Goal: Information Seeking & Learning: Learn about a topic

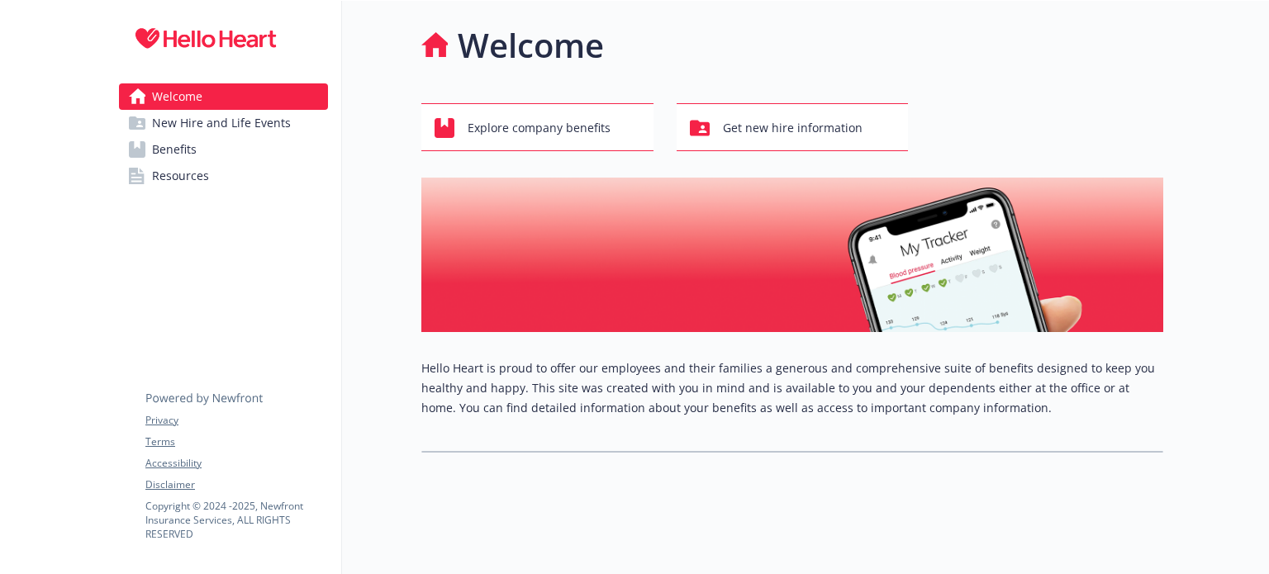
click at [217, 119] on span "New Hire and Life Events" at bounding box center [221, 123] width 139 height 26
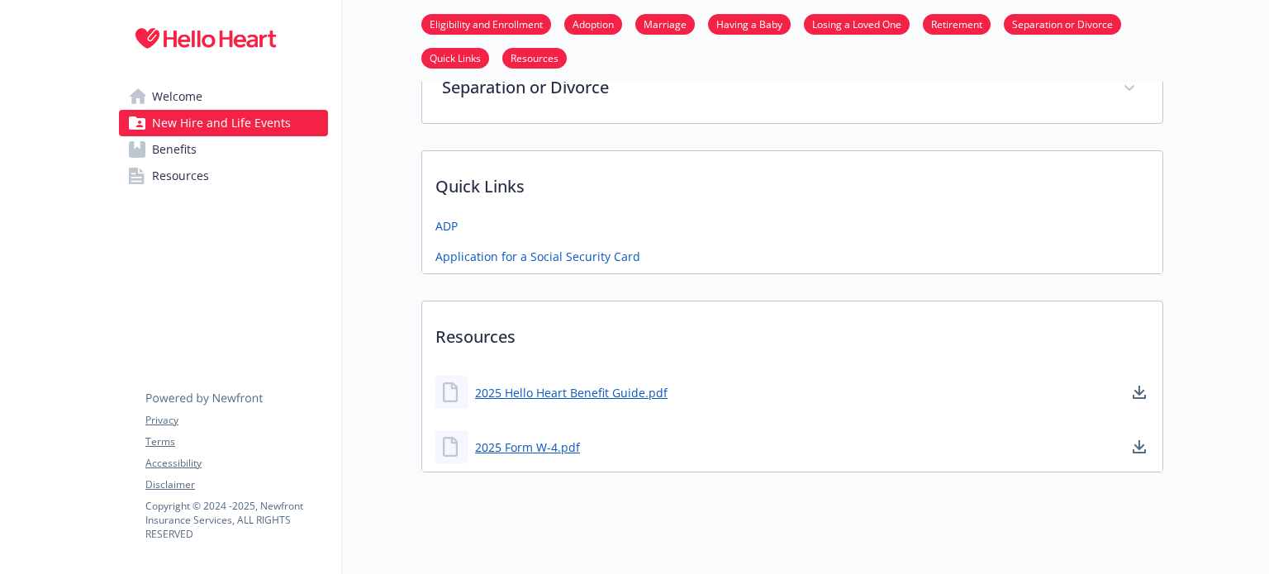
scroll to position [767, 0]
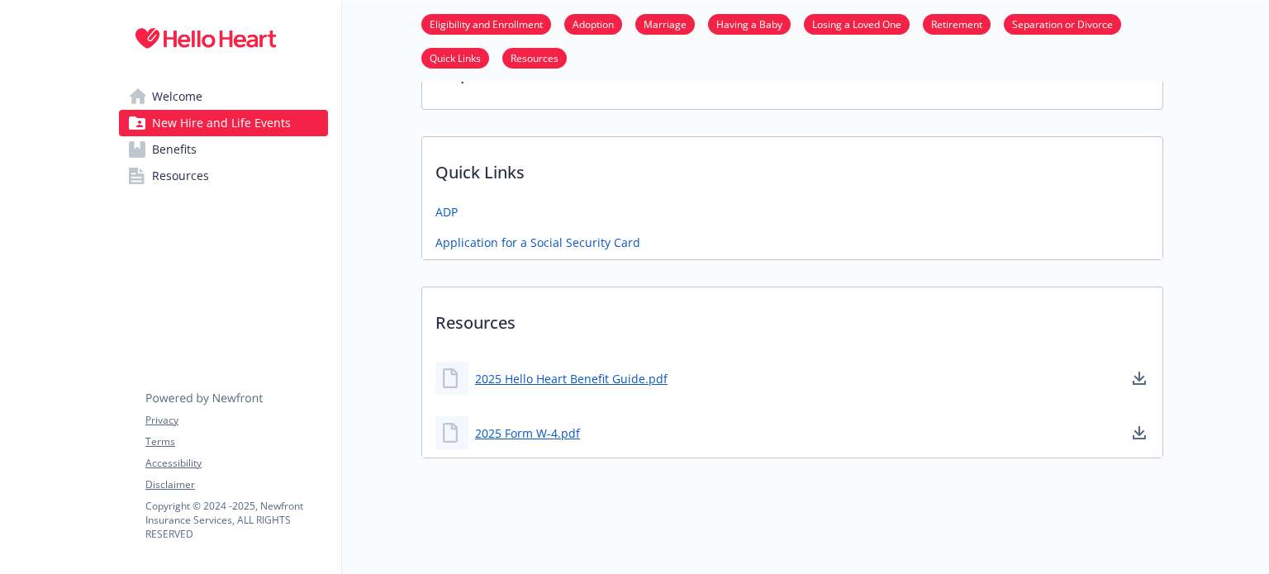
click at [190, 153] on span "Benefits" at bounding box center [174, 149] width 45 height 26
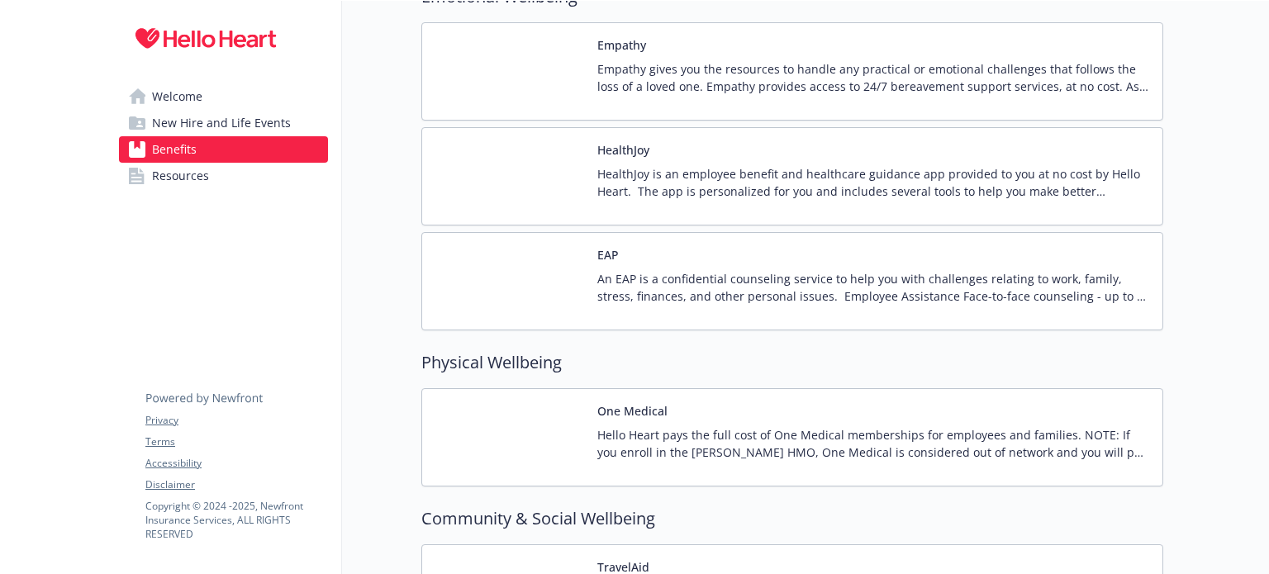
scroll to position [2452, 0]
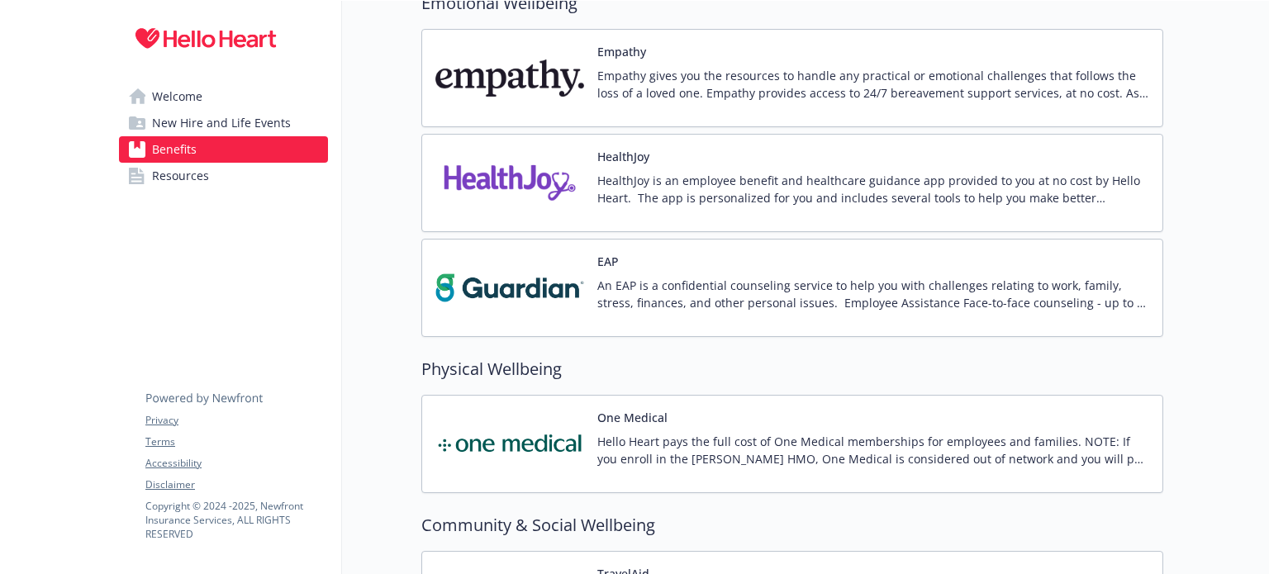
click at [172, 182] on span "Resources" at bounding box center [180, 176] width 57 height 26
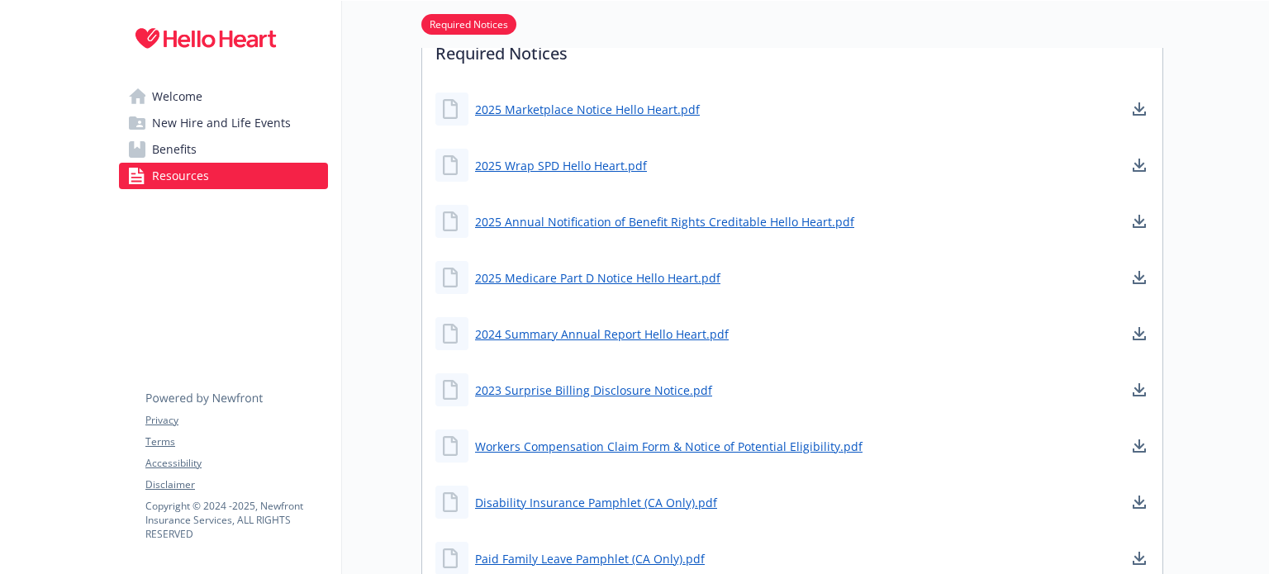
scroll to position [766, 0]
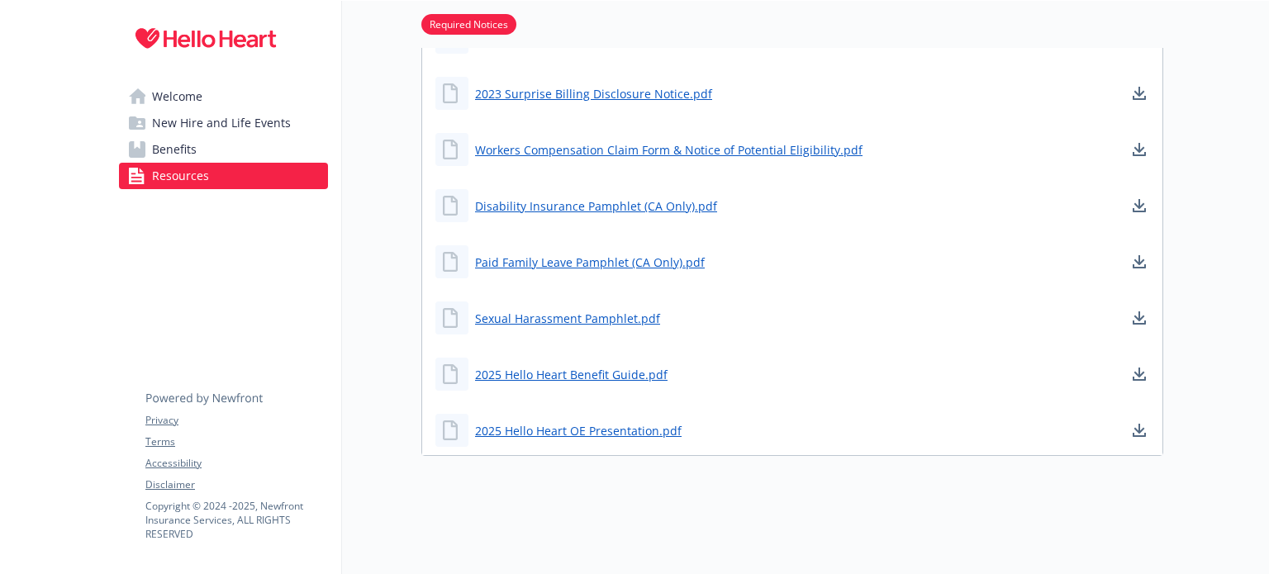
click at [179, 148] on span "Benefits" at bounding box center [174, 149] width 45 height 26
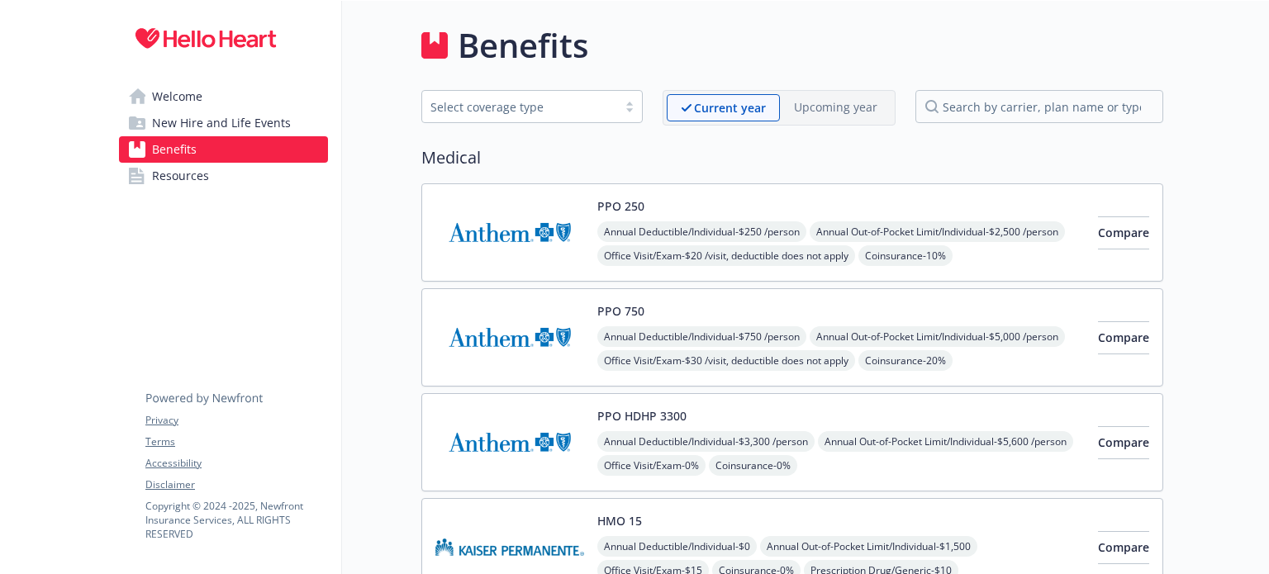
click at [633, 112] on div at bounding box center [629, 106] width 25 height 13
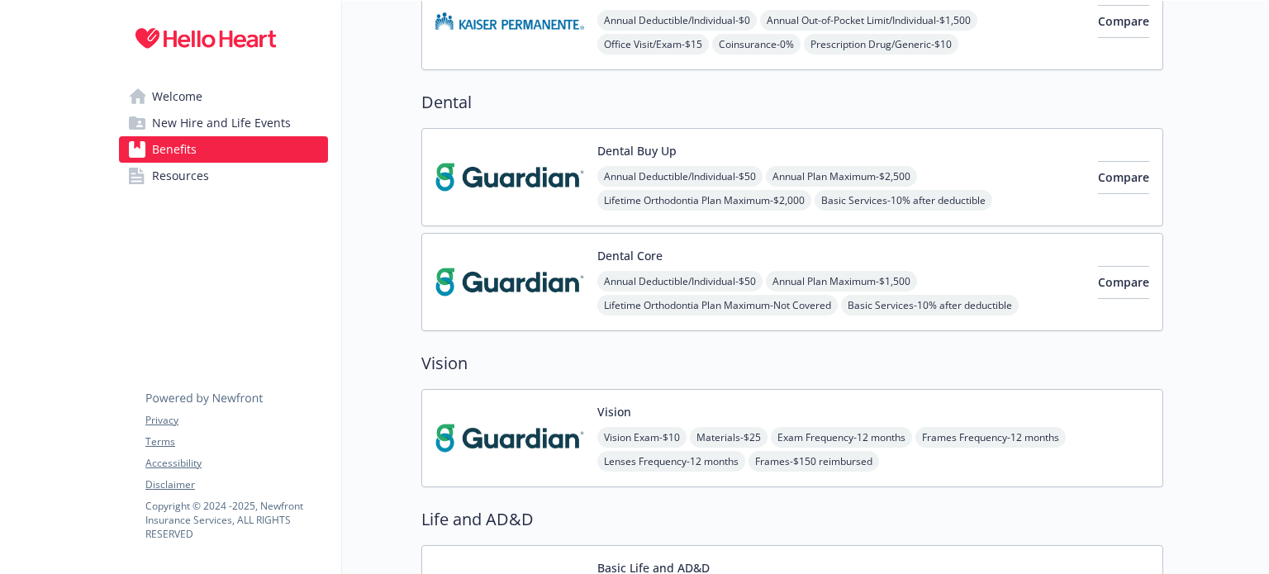
scroll to position [530, 0]
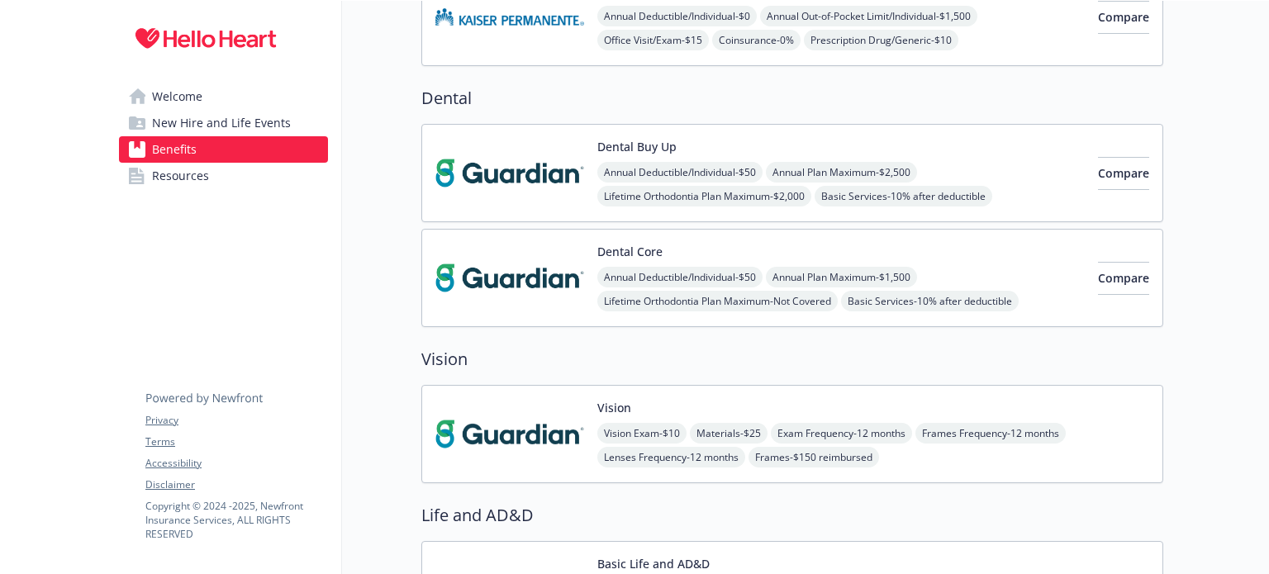
click at [255, 129] on span "New Hire and Life Events" at bounding box center [221, 123] width 139 height 26
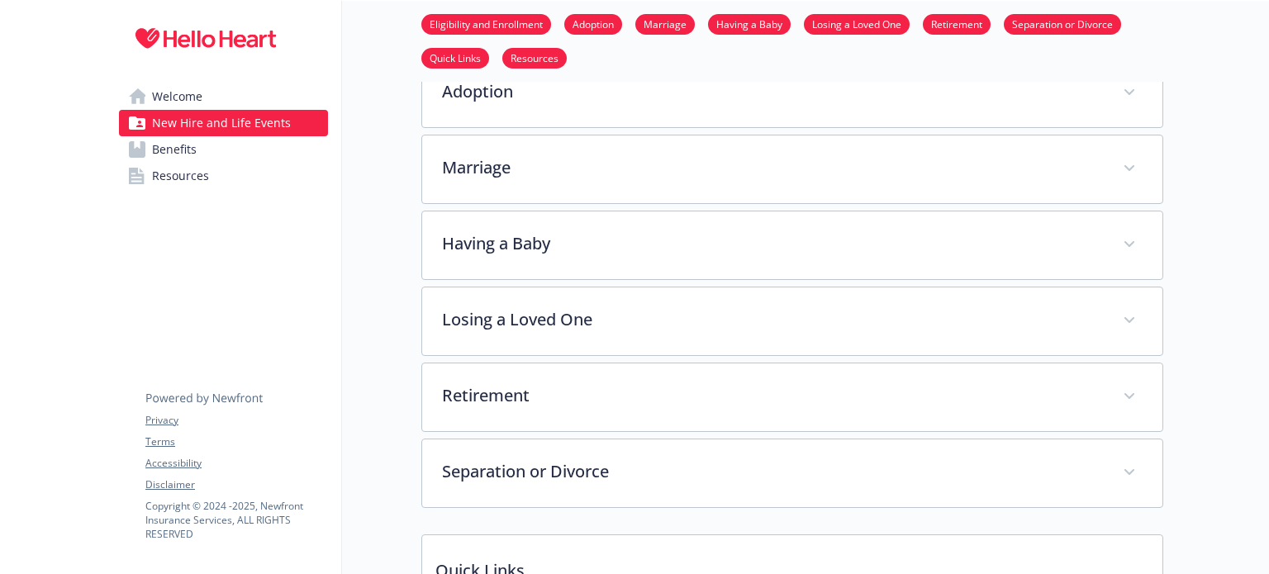
scroll to position [382, 0]
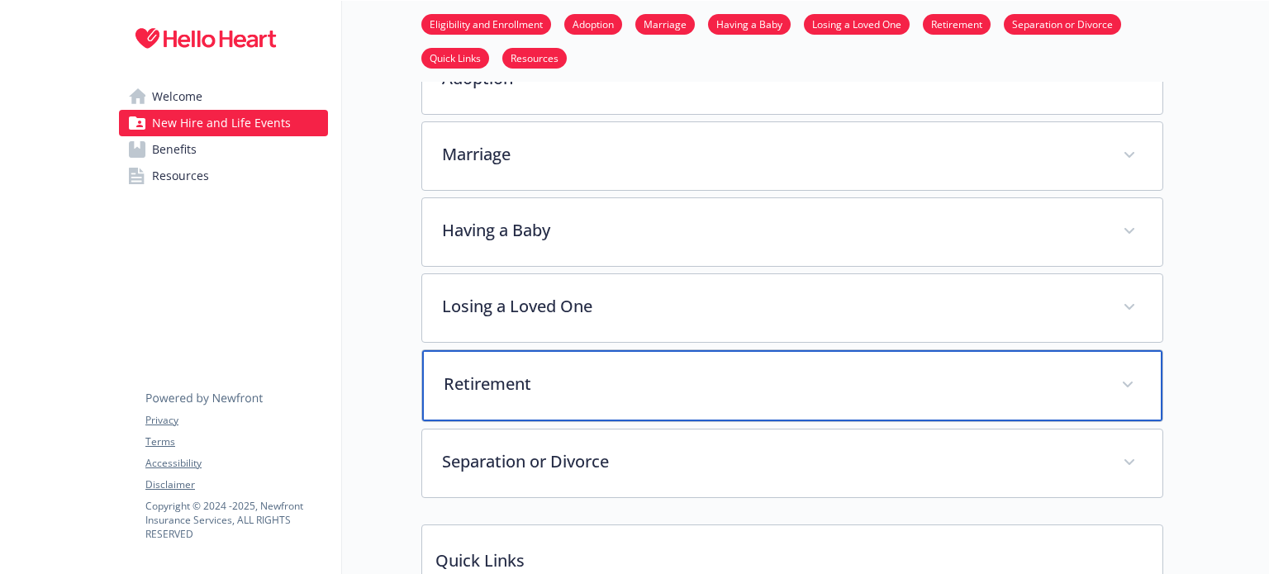
click at [581, 382] on p "Retirement" at bounding box center [771, 384] width 657 height 25
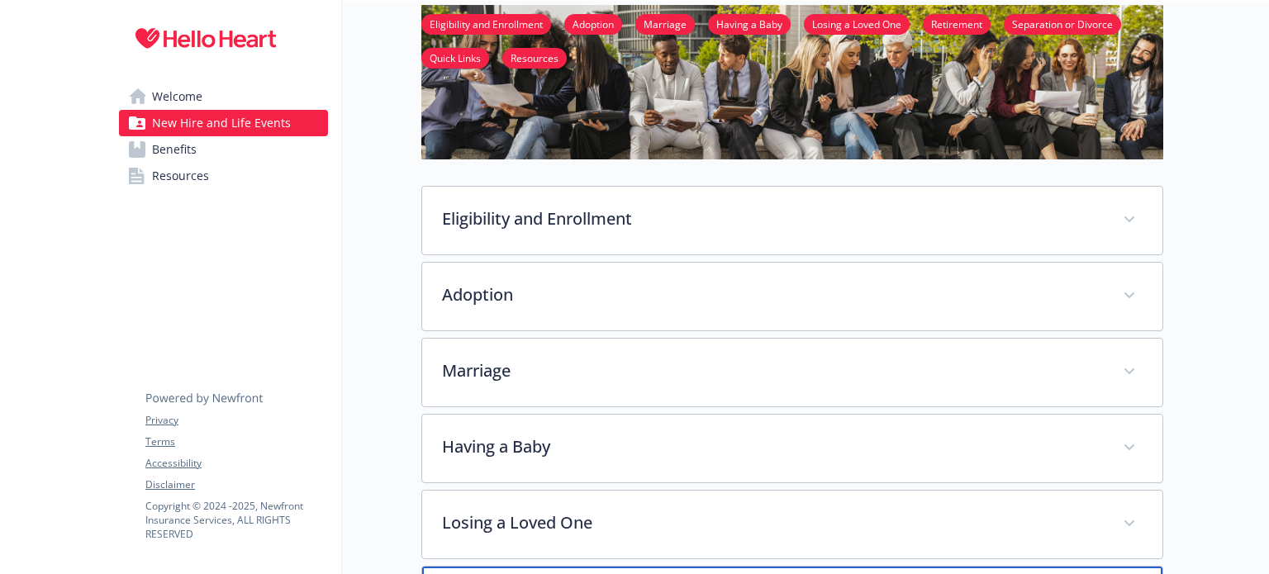
scroll to position [0, 0]
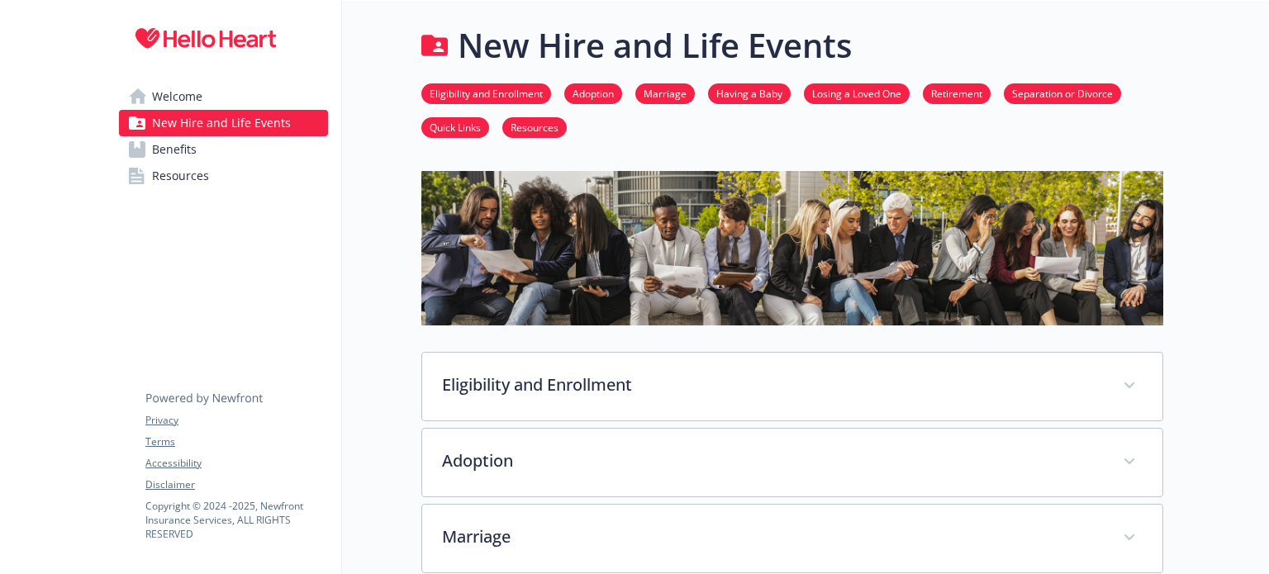
click at [159, 100] on span "Welcome" at bounding box center [177, 96] width 50 height 26
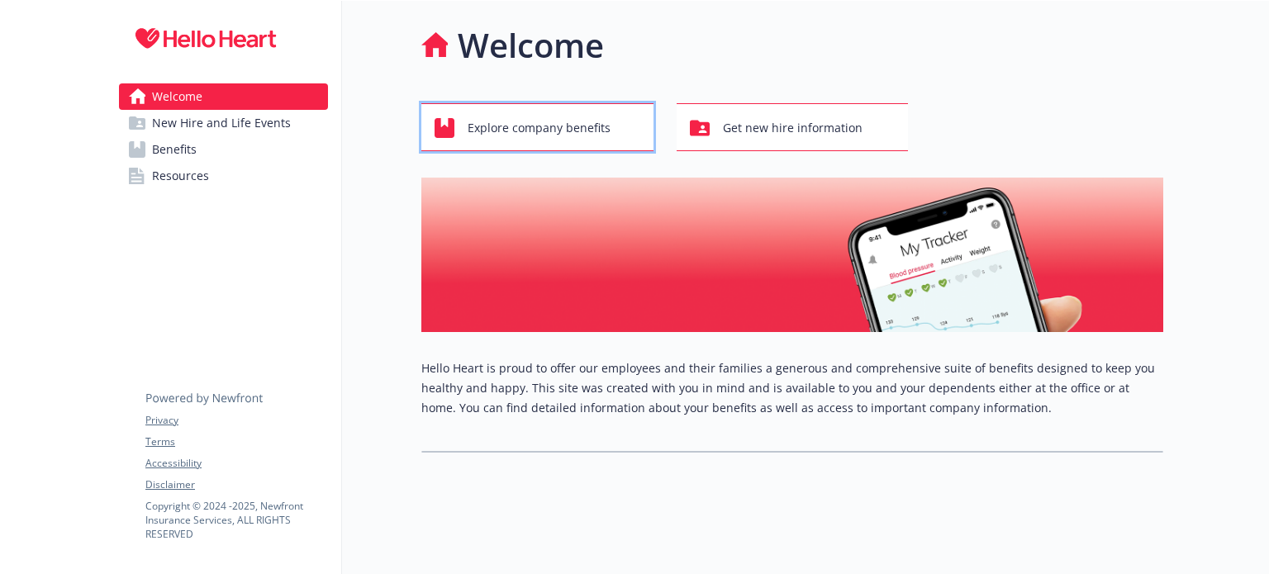
click at [512, 137] on span "Explore company benefits" at bounding box center [538, 127] width 143 height 31
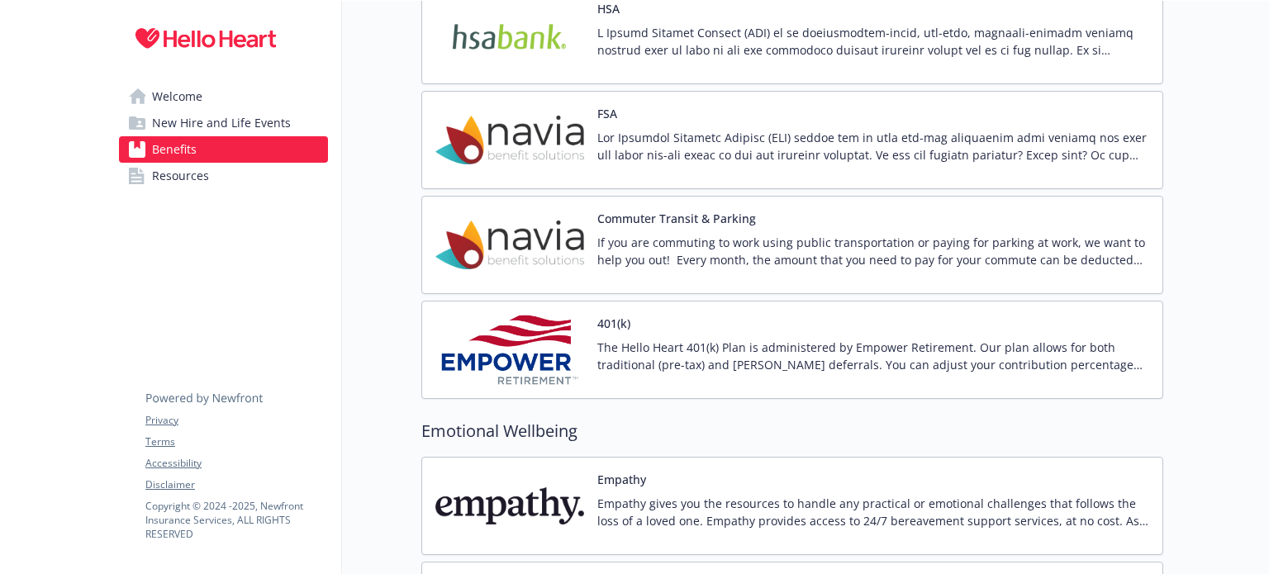
scroll to position [2061, 0]
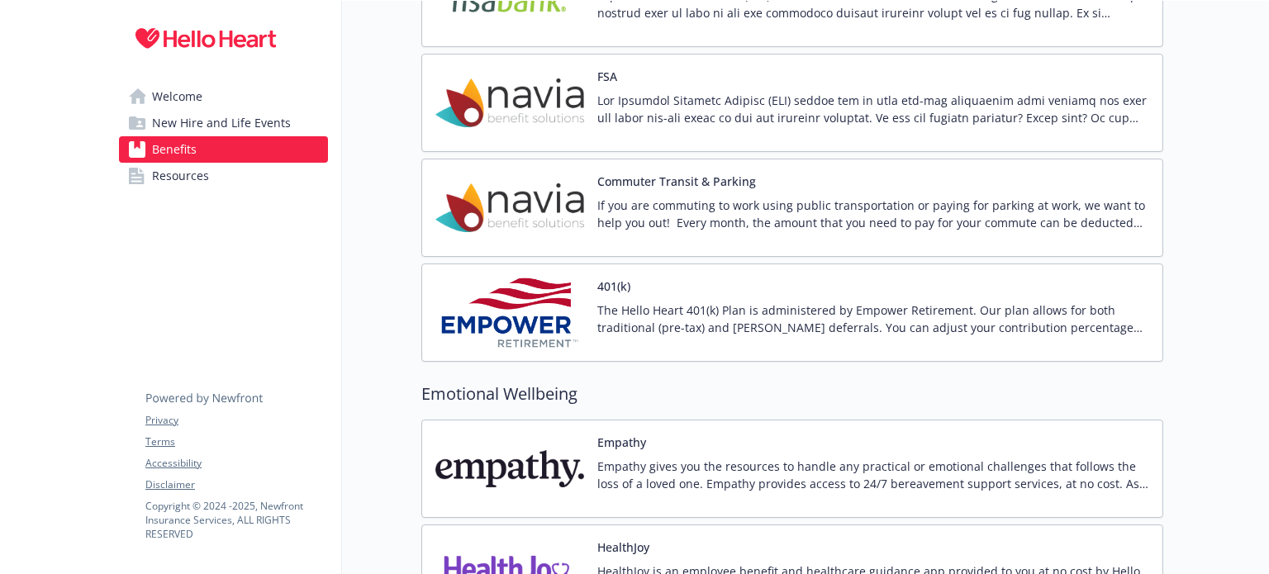
click at [703, 302] on p "The Hello Heart 401(k) Plan is administered by Empower Retirement. Our plan all…" at bounding box center [873, 318] width 552 height 35
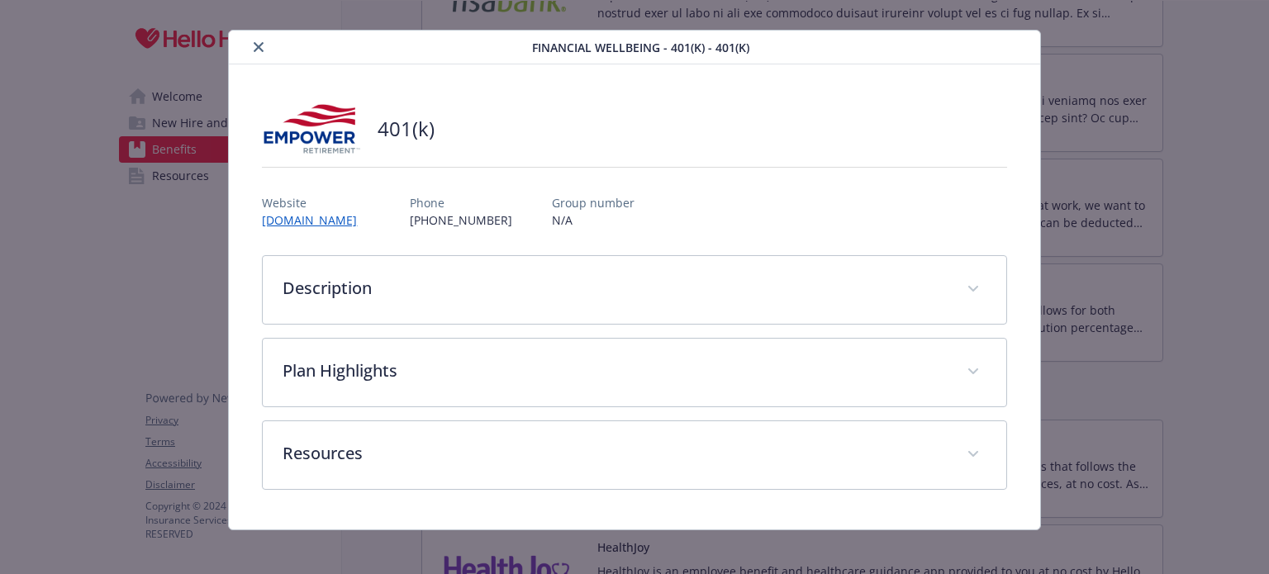
scroll to position [30, 0]
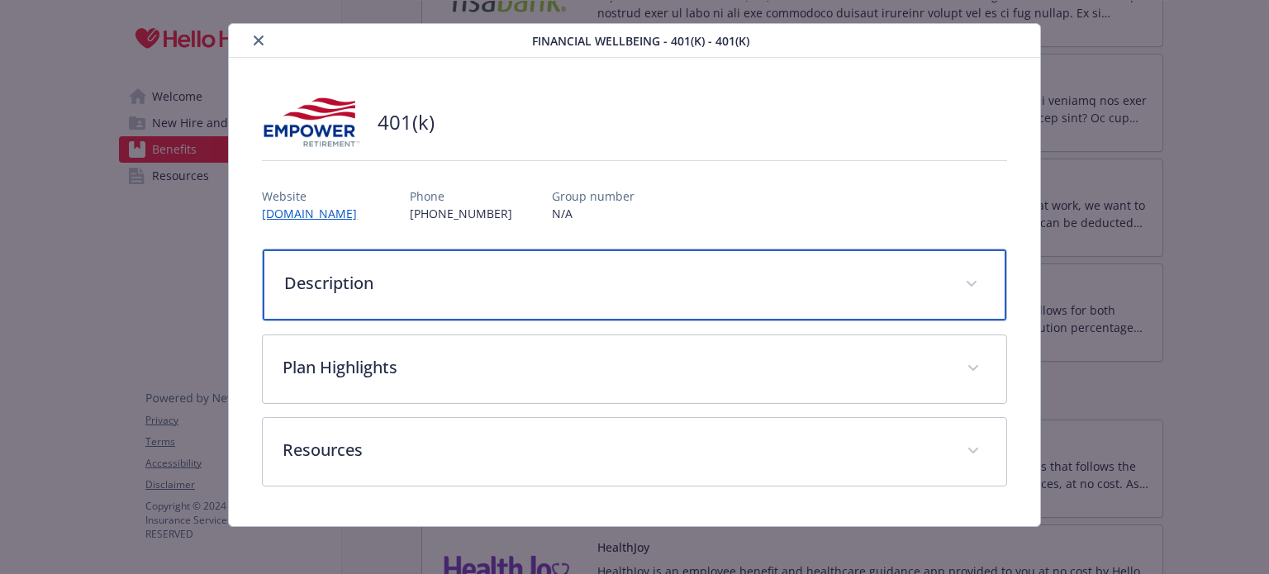
click at [546, 288] on p "Description" at bounding box center [614, 283] width 660 height 25
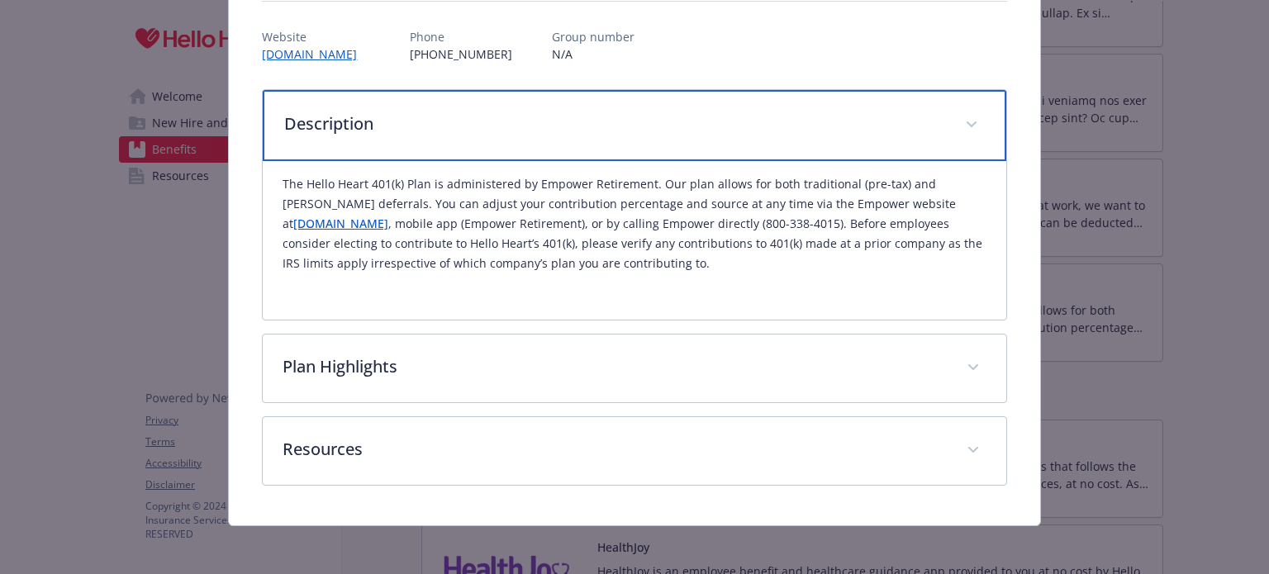
scroll to position [192, 0]
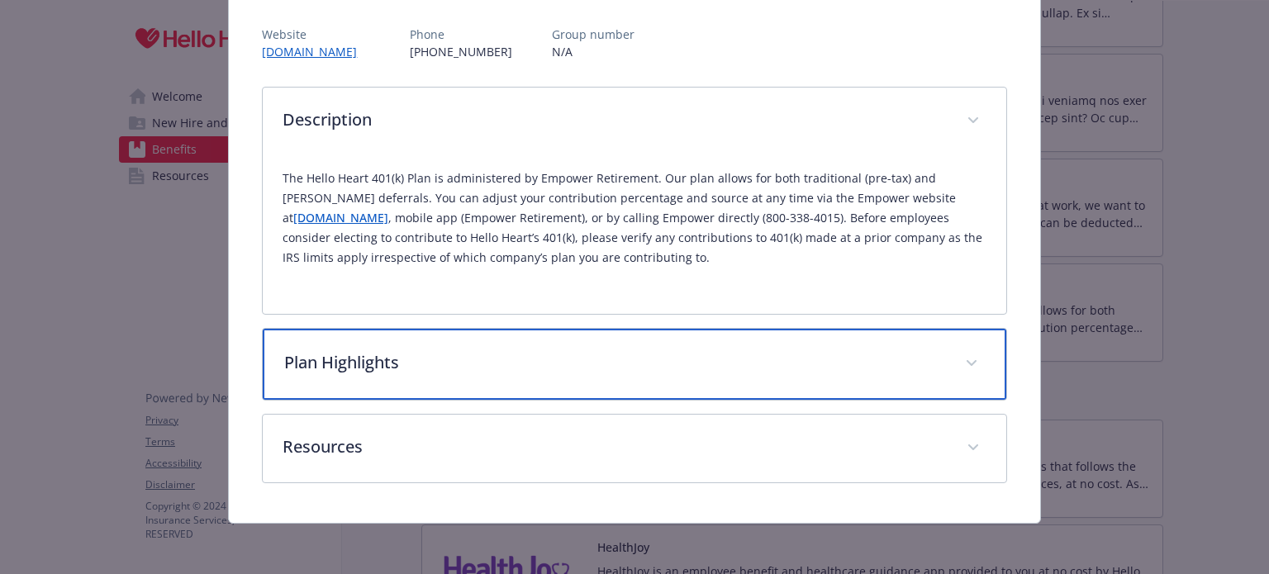
click at [391, 394] on div "Plan Highlights" at bounding box center [634, 364] width 742 height 71
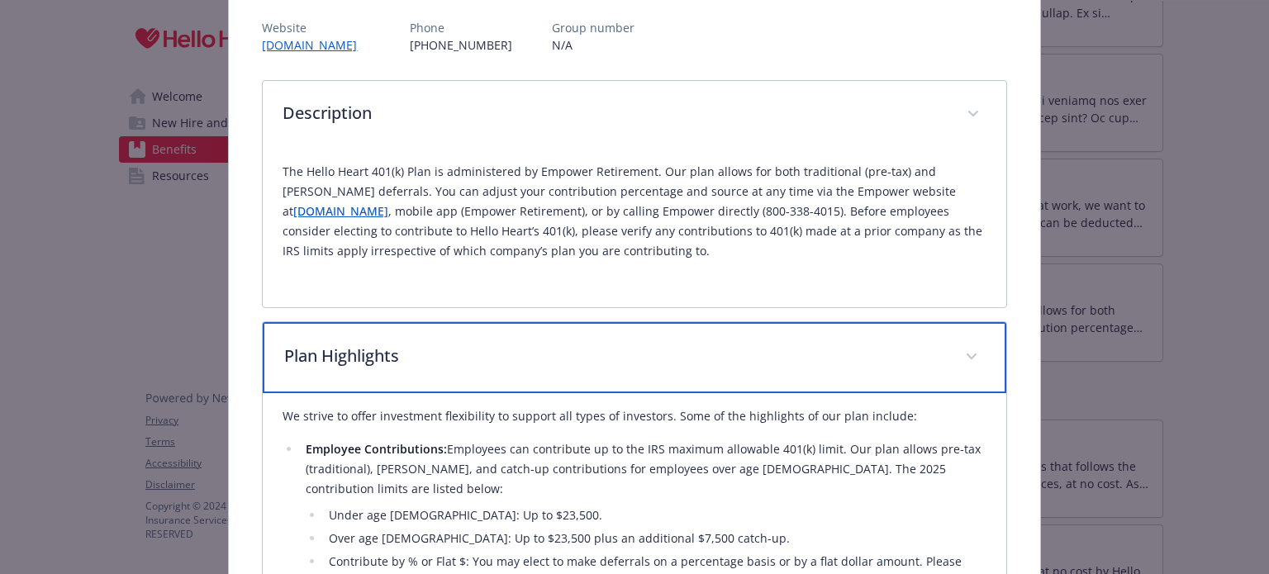
scroll to position [0, 0]
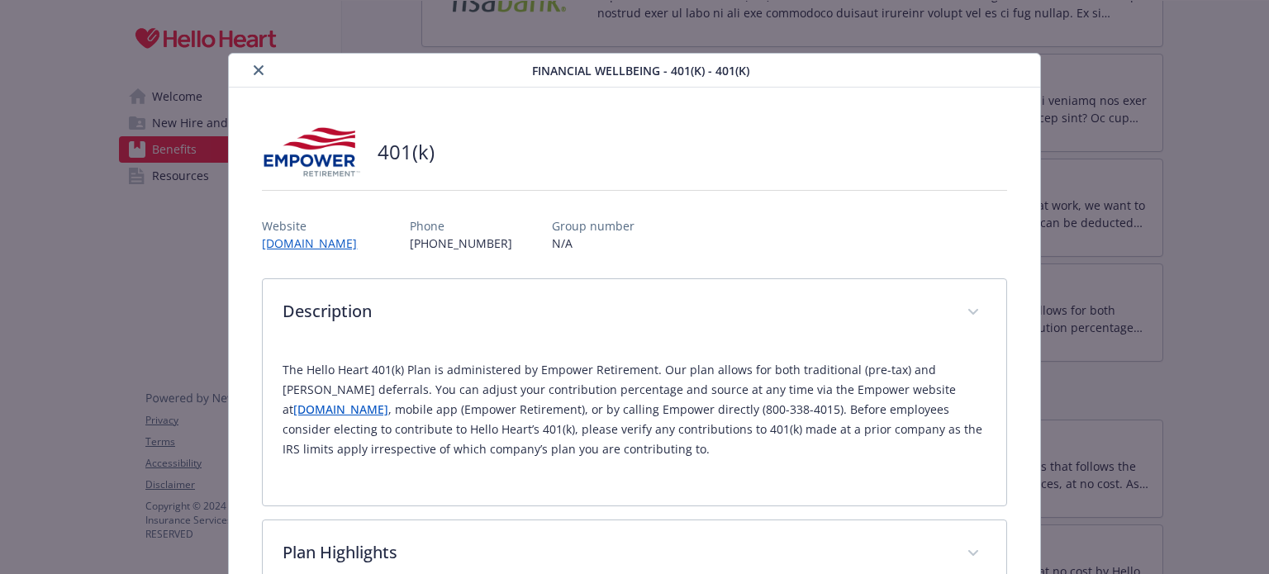
click at [254, 74] on icon "close" at bounding box center [259, 70] width 10 height 10
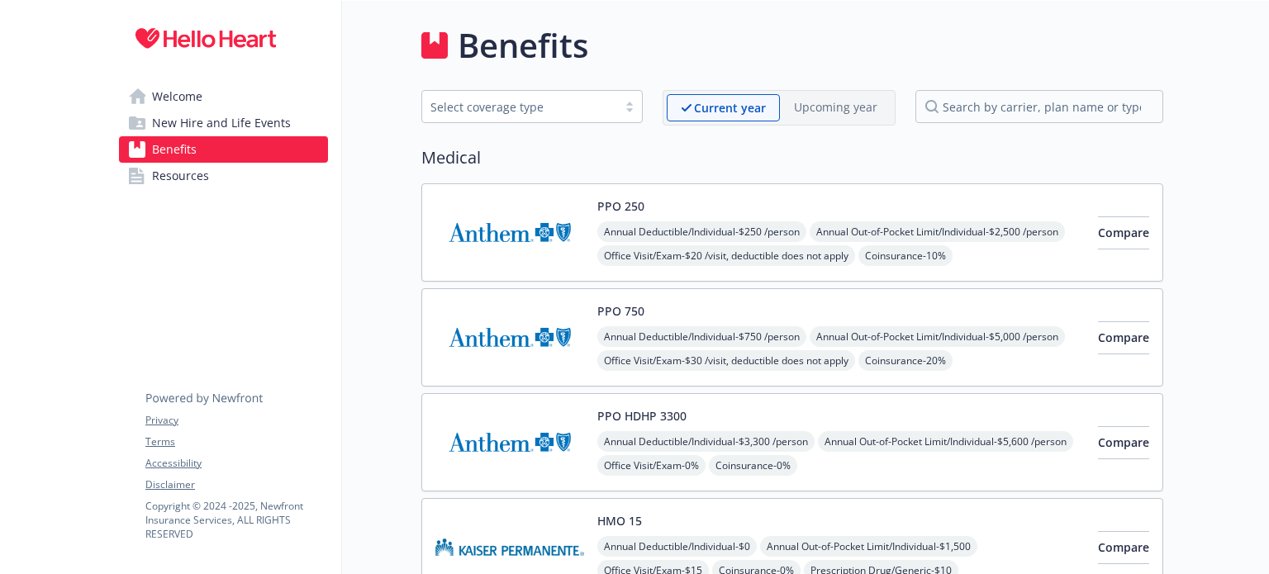
click at [183, 170] on span "Resources" at bounding box center [180, 176] width 57 height 26
